Goal: Navigation & Orientation: Find specific page/section

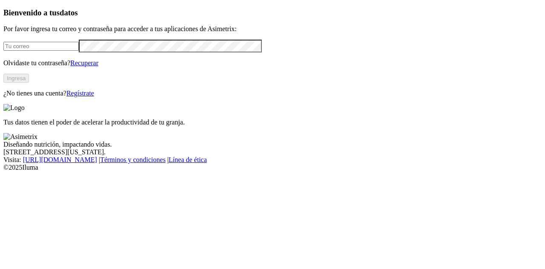
type input "dirlevantezona15@avsasa.com"
click at [29, 83] on button "Ingresa" at bounding box center [16, 78] width 26 height 9
